Goal: Task Accomplishment & Management: Manage account settings

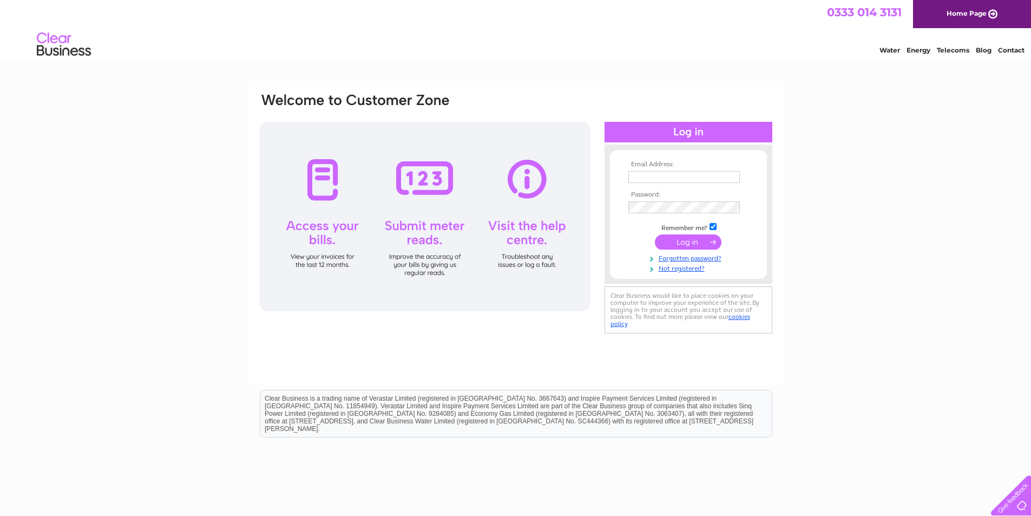
type input "coronationdaycentre@googlemail.com"
click at [685, 235] on input "submit" at bounding box center [688, 241] width 67 height 15
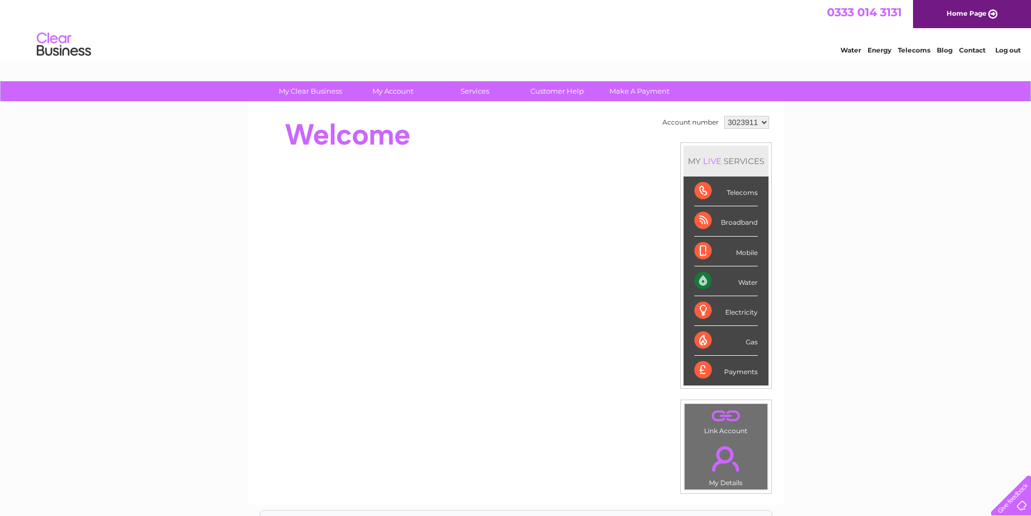
click at [730, 285] on div "Water" at bounding box center [726, 281] width 63 height 30
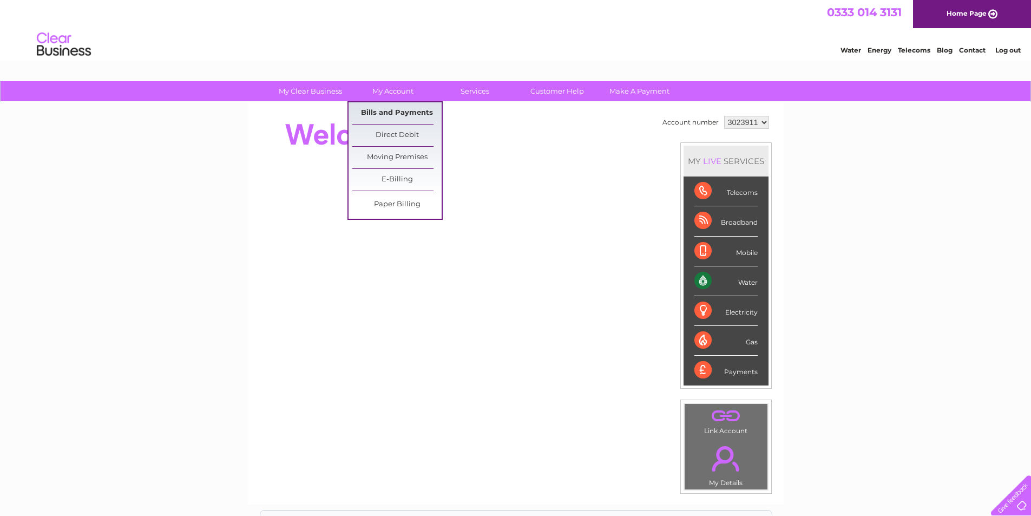
click at [383, 113] on link "Bills and Payments" at bounding box center [396, 113] width 89 height 22
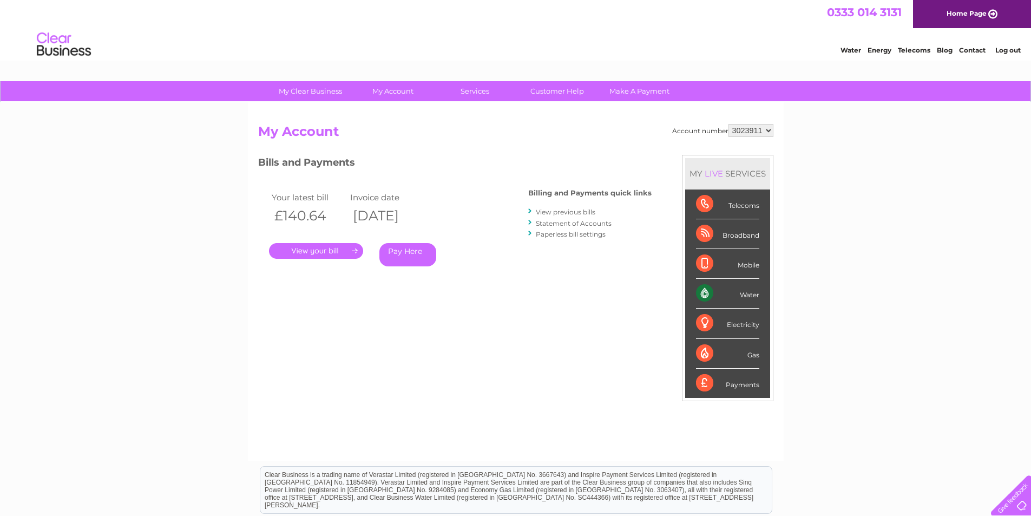
click at [329, 254] on link "." at bounding box center [316, 251] width 94 height 16
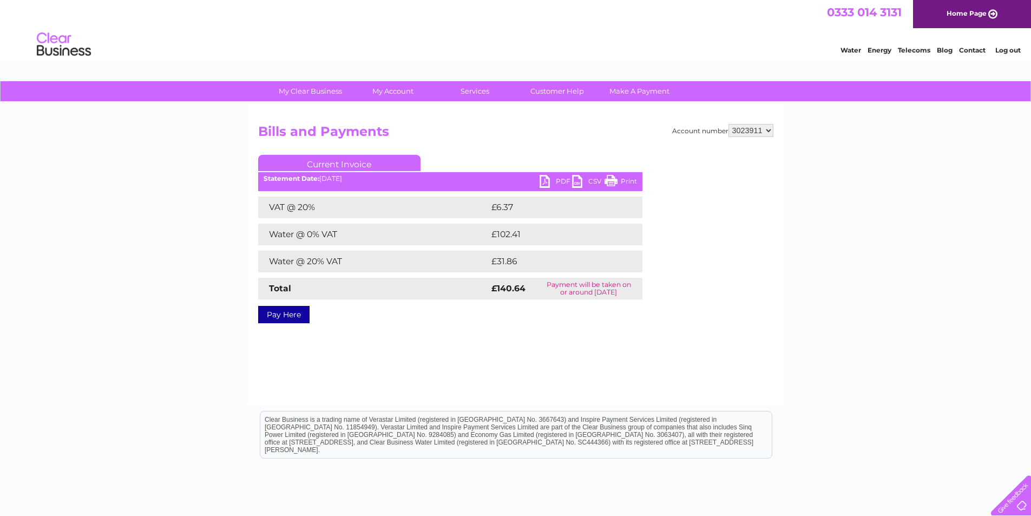
click at [558, 180] on link "PDF" at bounding box center [556, 183] width 32 height 16
click at [540, 182] on link "PDF" at bounding box center [556, 183] width 32 height 16
